Goal: Task Accomplishment & Management: Complete application form

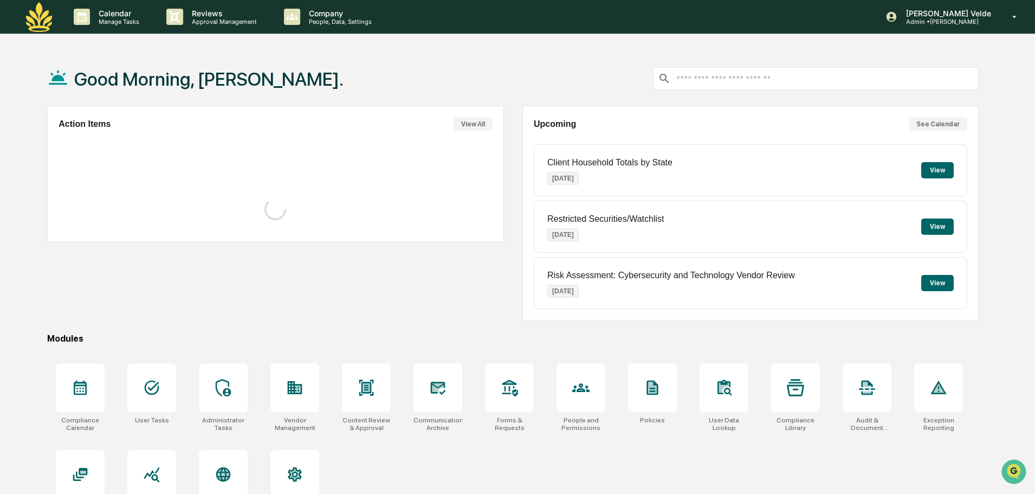
drag, startPoint x: 371, startPoint y: 121, endPoint x: 362, endPoint y: 128, distance: 11.3
click at [366, 126] on div "Action Items View All" at bounding box center [276, 124] width 434 height 14
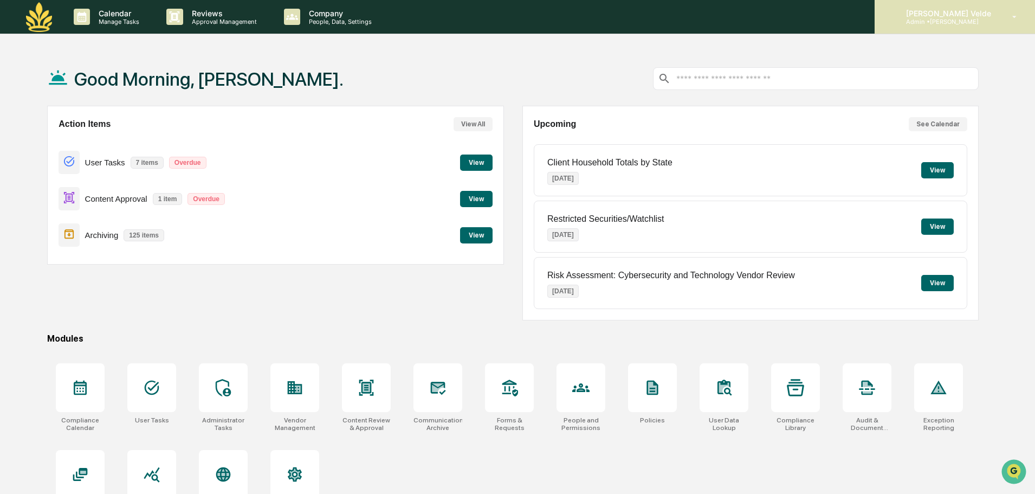
click at [949, 6] on div "Chandler Te Velde Admin • Maia Wealth" at bounding box center [955, 17] width 160 height 34
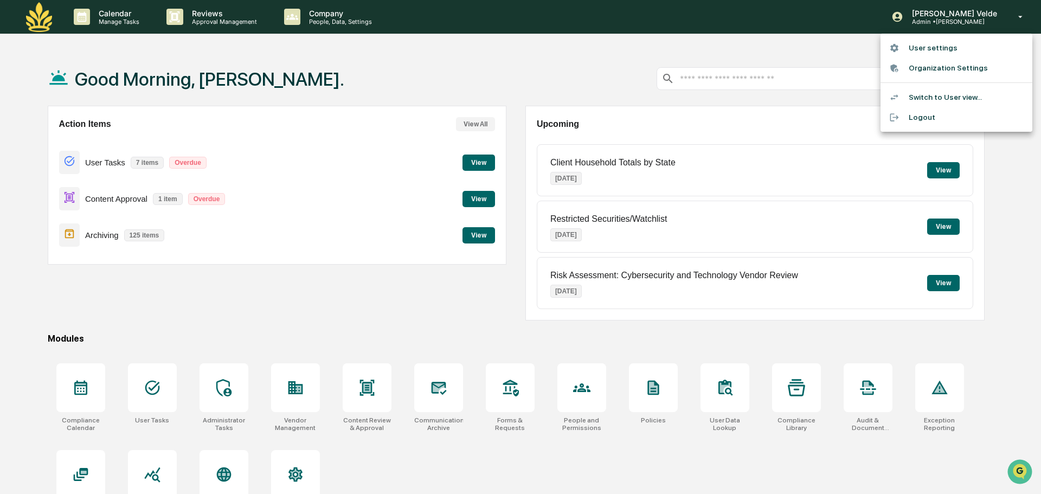
click at [928, 100] on li "Switch to User view..." at bounding box center [956, 97] width 152 height 20
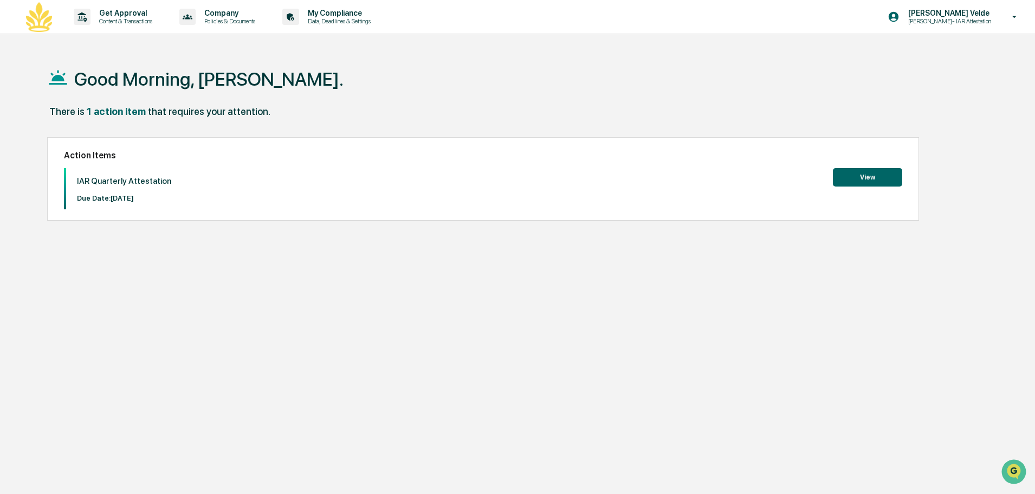
click at [884, 176] on button "View" at bounding box center [867, 177] width 69 height 18
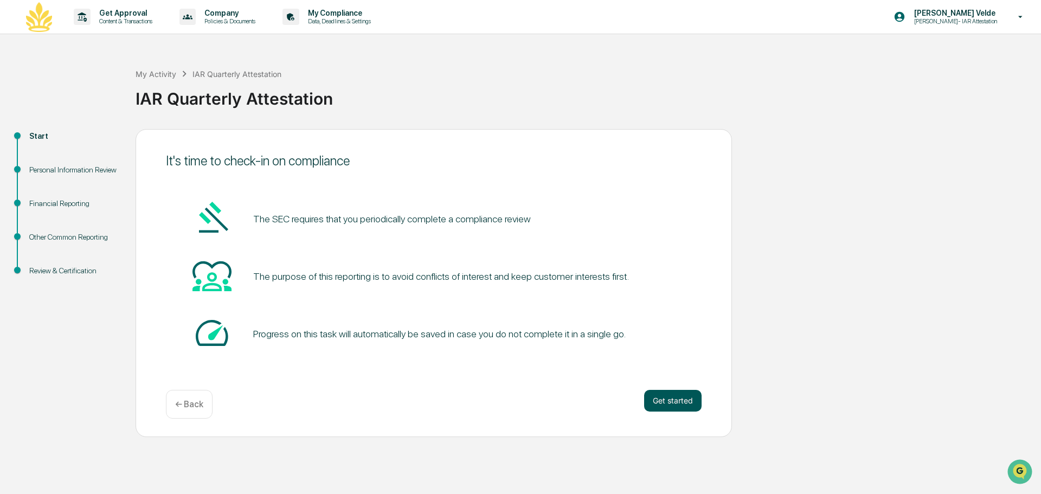
click at [689, 397] on button "Get started" at bounding box center [672, 401] width 57 height 22
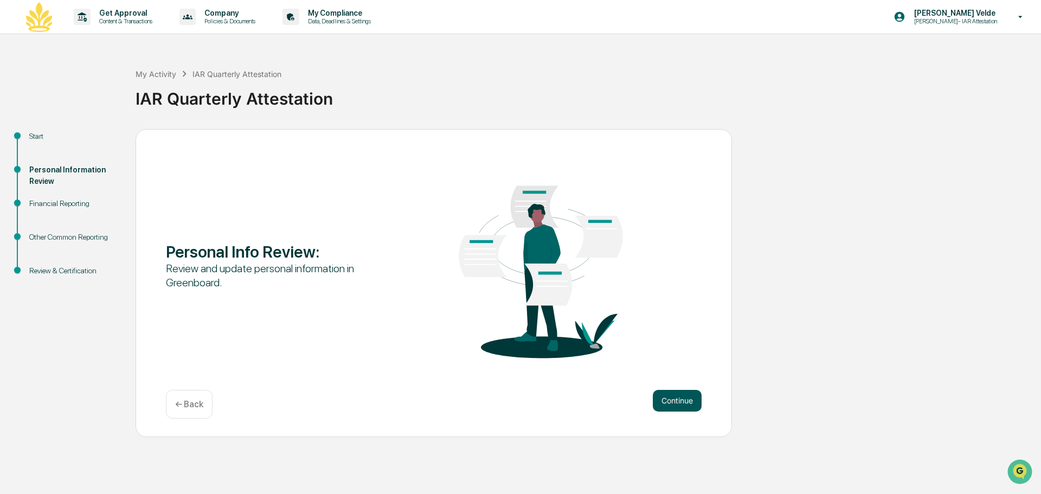
click at [678, 399] on button "Continue" at bounding box center [677, 401] width 49 height 22
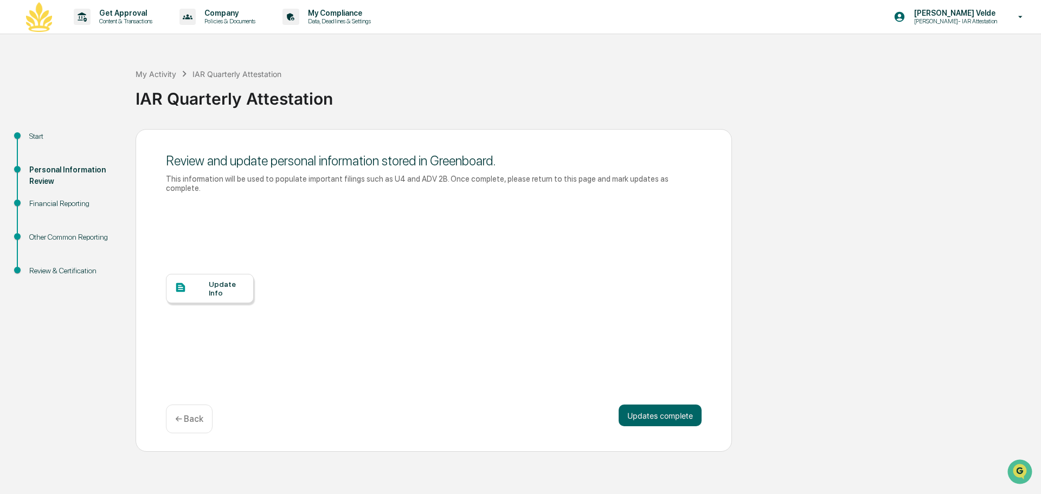
click at [200, 281] on div at bounding box center [192, 288] width 34 height 14
click at [636, 410] on button "Updates complete" at bounding box center [659, 415] width 83 height 22
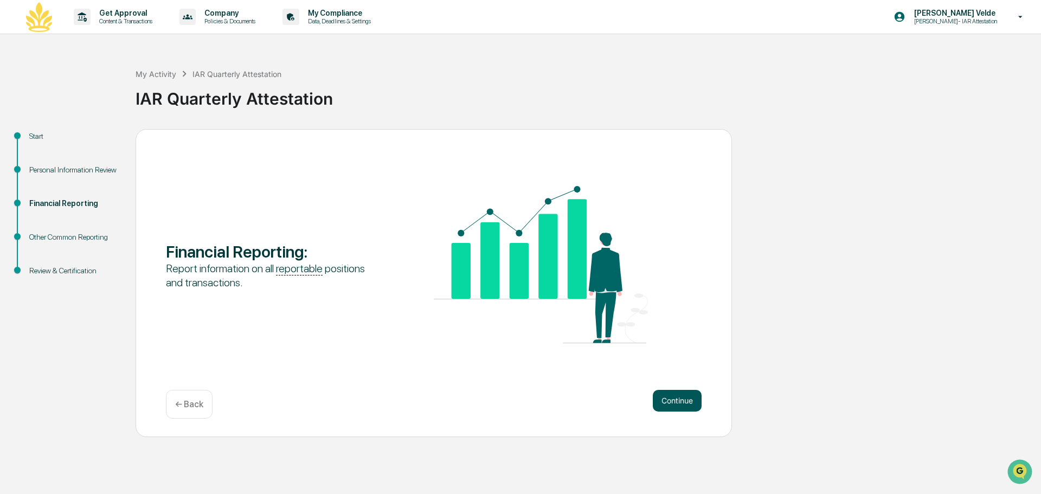
click at [661, 400] on button "Continue" at bounding box center [677, 401] width 49 height 22
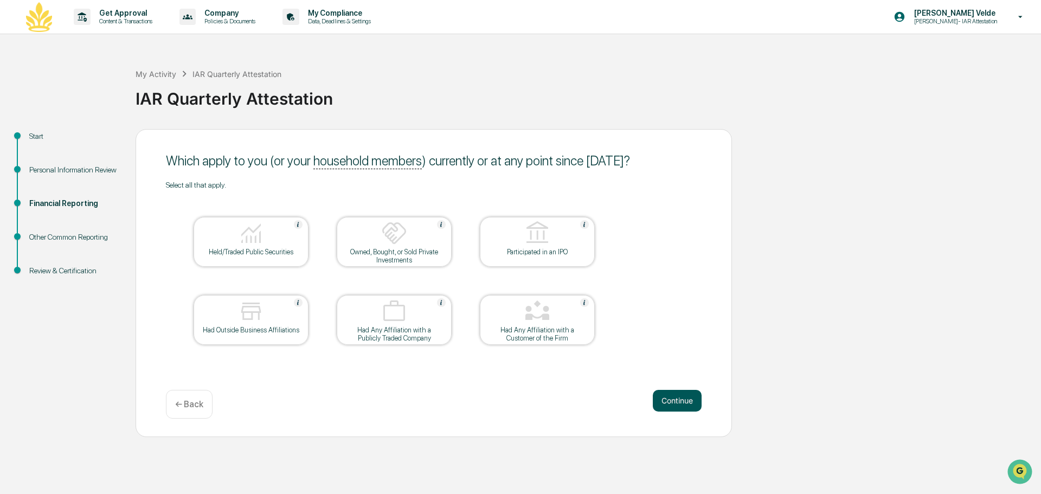
click at [661, 402] on button "Continue" at bounding box center [677, 401] width 49 height 22
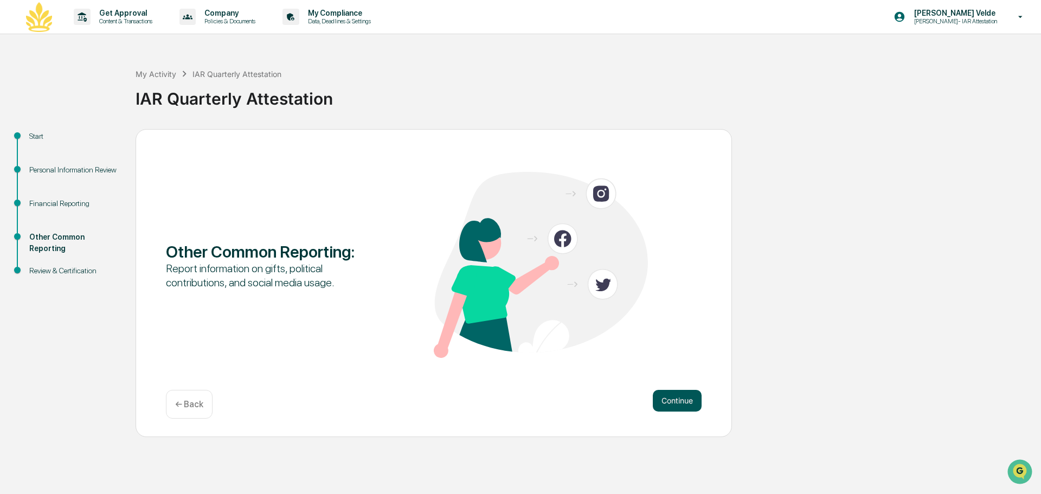
click at [661, 400] on button "Continue" at bounding box center [677, 401] width 49 height 22
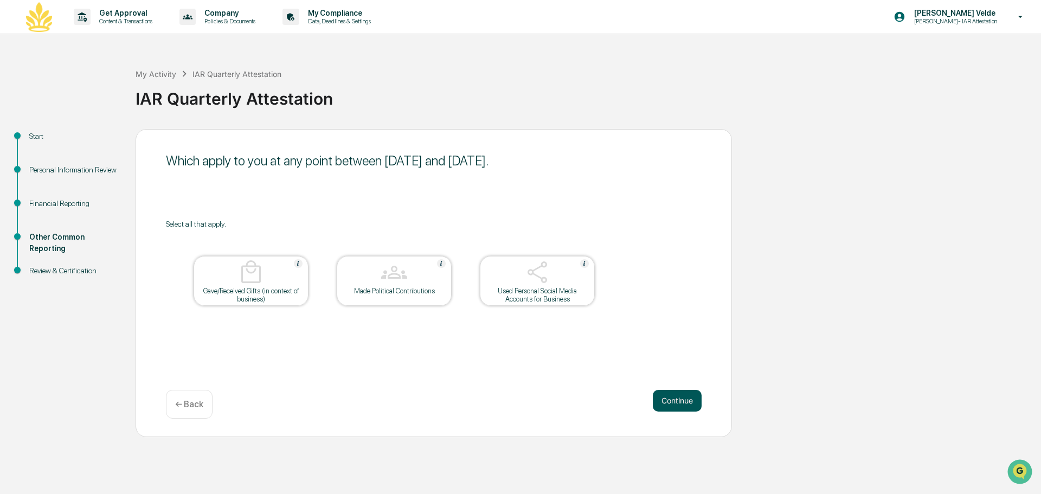
click at [663, 399] on button "Continue" at bounding box center [677, 401] width 49 height 22
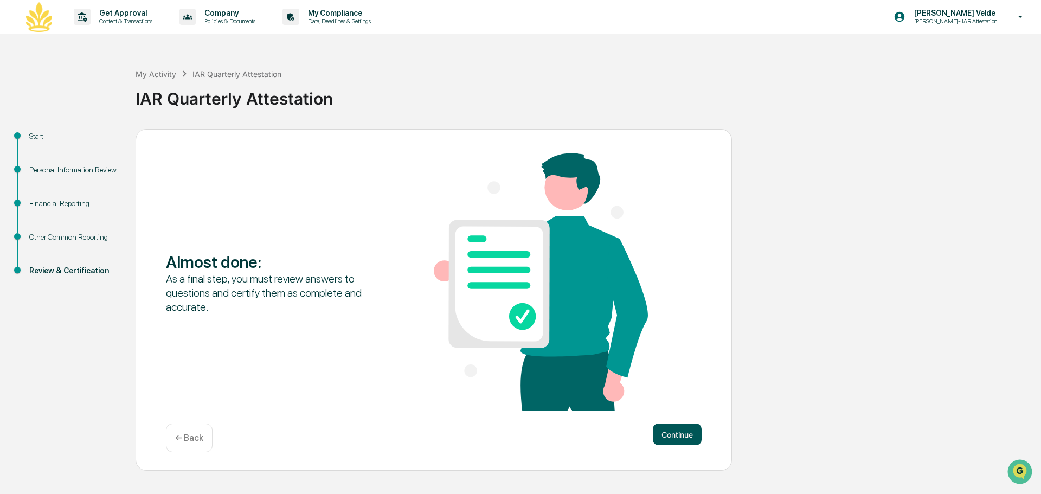
click at [686, 434] on button "Continue" at bounding box center [677, 434] width 49 height 22
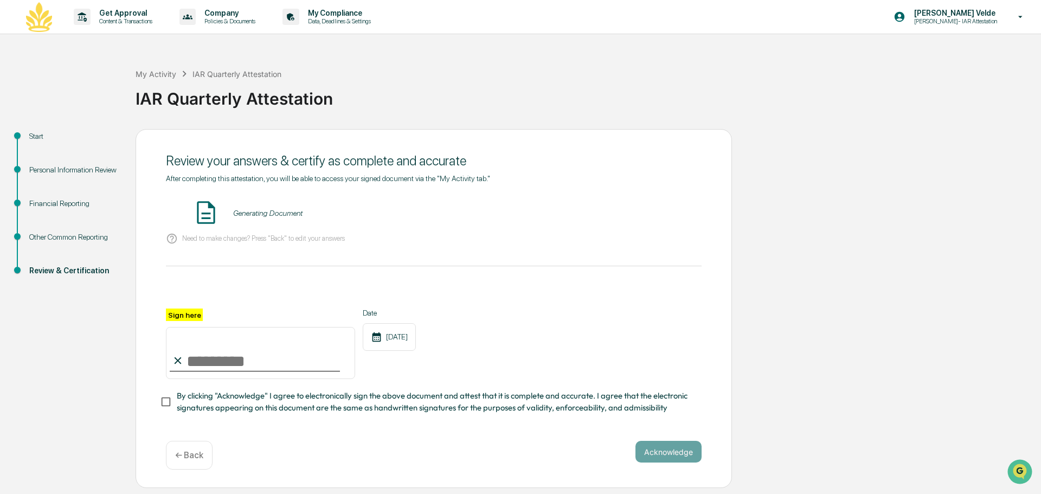
click at [240, 360] on input "Sign here" at bounding box center [260, 353] width 189 height 52
type input "**********"
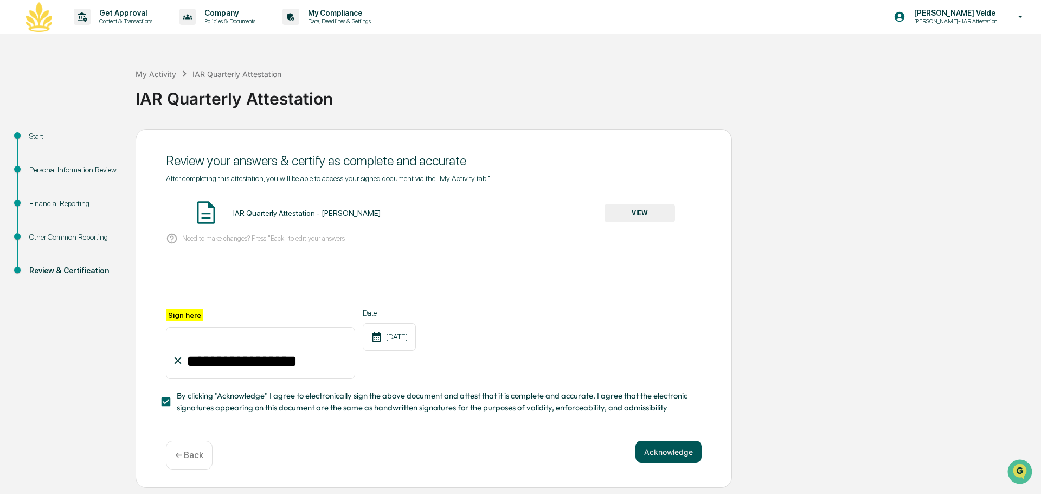
click at [683, 462] on button "Acknowledge" at bounding box center [668, 452] width 66 height 22
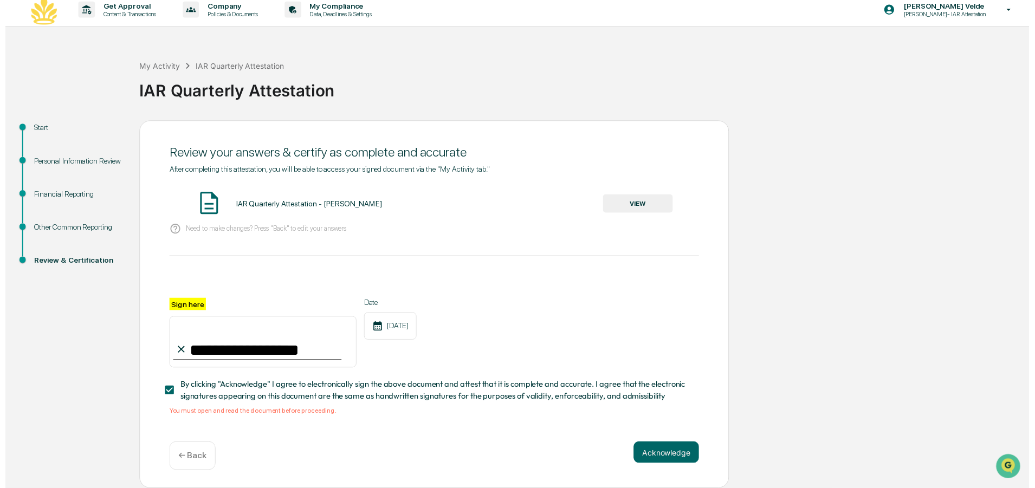
scroll to position [10, 0]
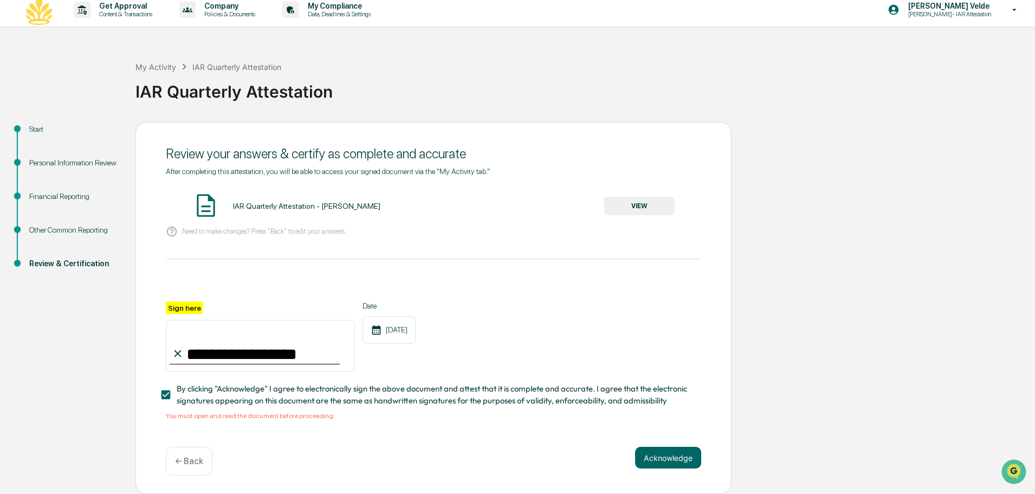
click at [671, 199] on button "VIEW" at bounding box center [639, 206] width 70 height 18
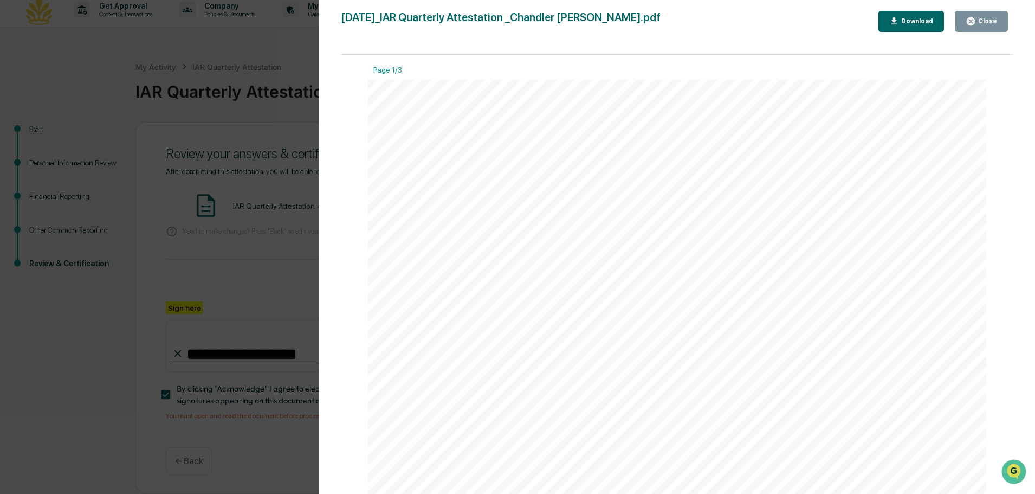
click at [975, 17] on button "Close" at bounding box center [981, 21] width 53 height 21
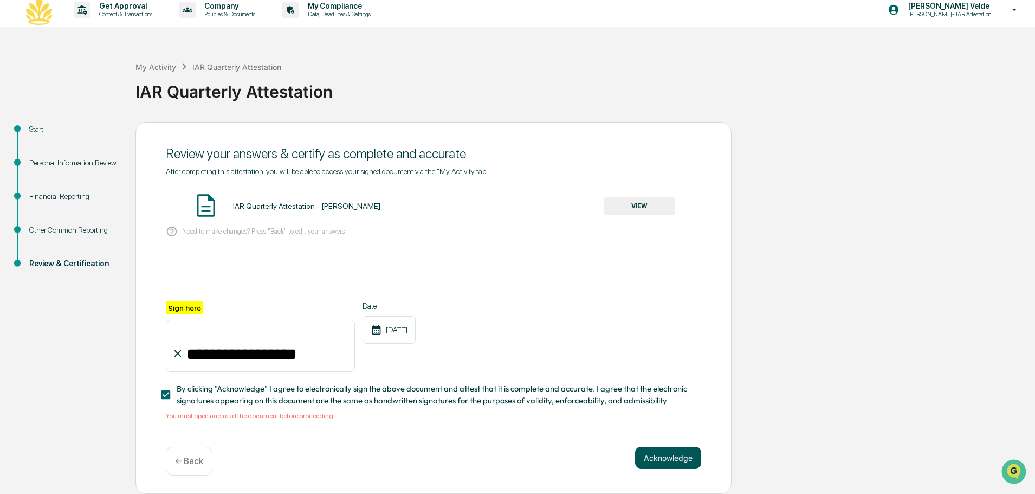
click at [688, 450] on button "Acknowledge" at bounding box center [668, 458] width 66 height 22
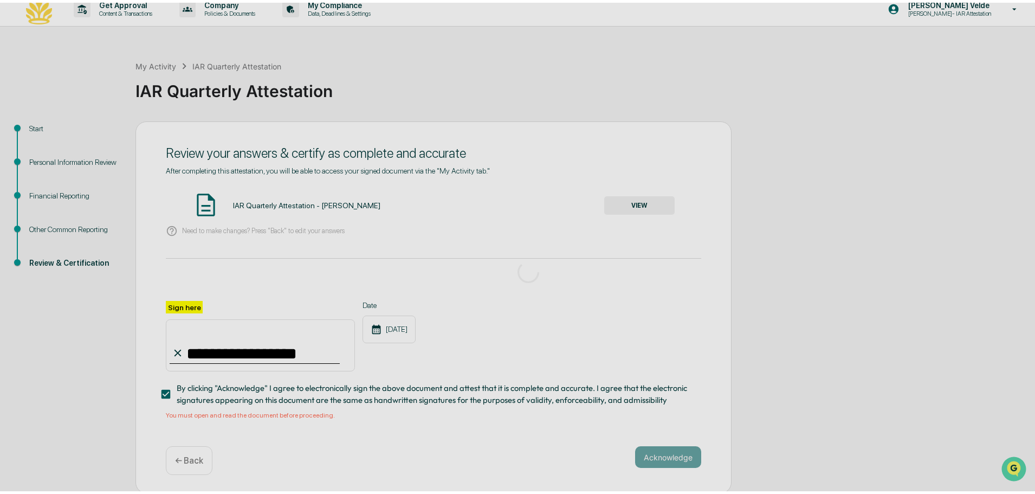
scroll to position [0, 0]
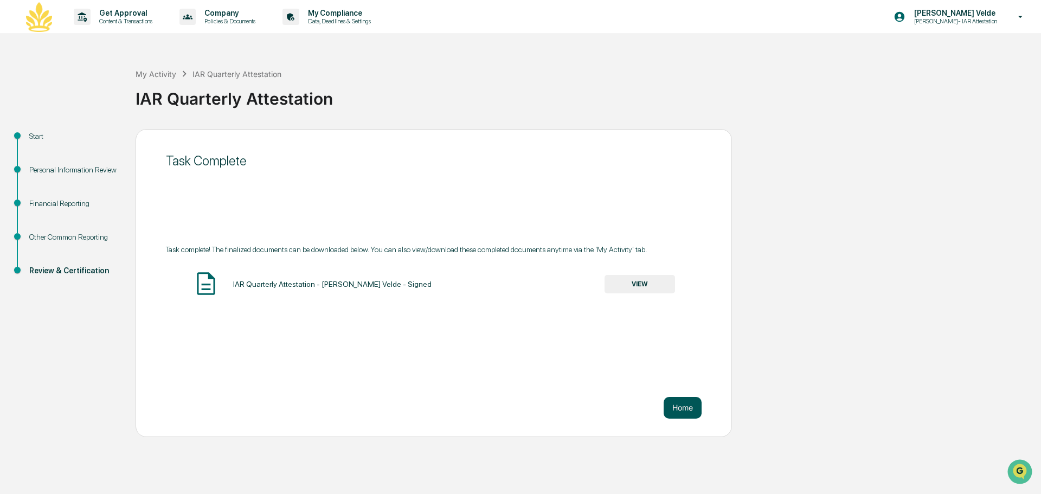
click at [690, 415] on button "Home" at bounding box center [682, 408] width 38 height 22
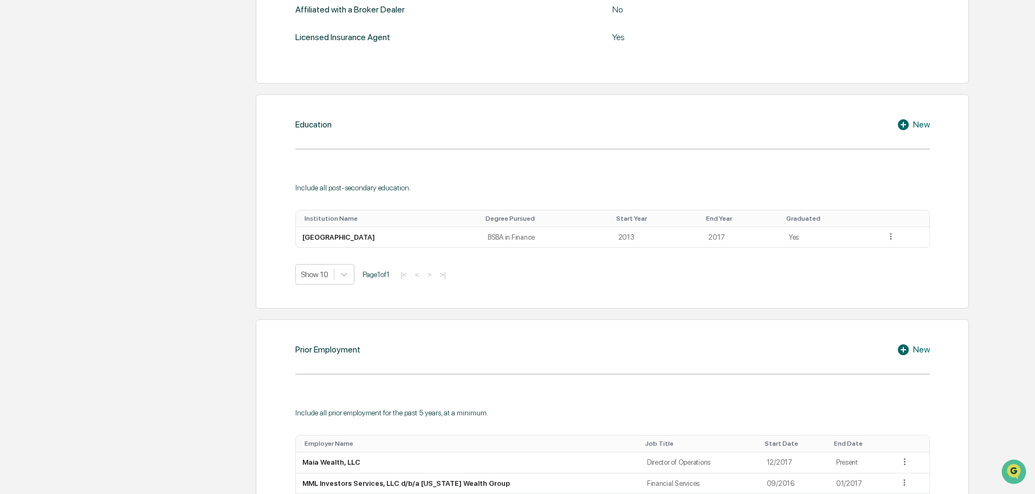
scroll to position [705, 0]
